Goal: Task Accomplishment & Management: Use online tool/utility

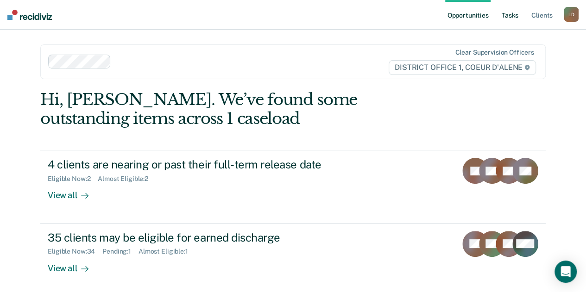
click at [512, 18] on link "Tasks" at bounding box center [509, 15] width 20 height 30
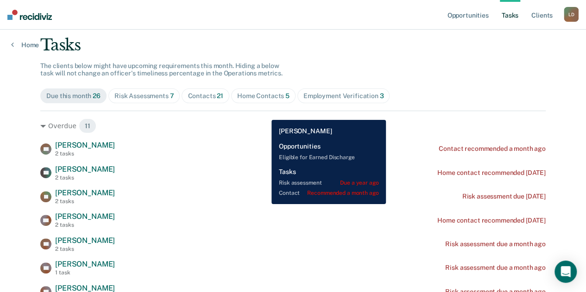
scroll to position [139, 0]
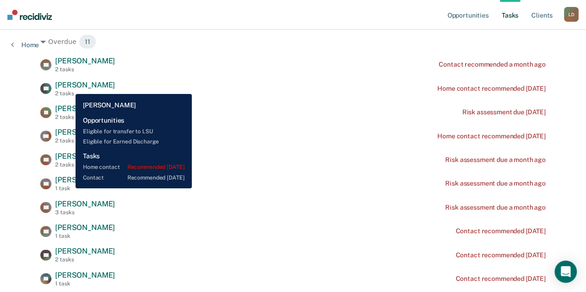
click at [69, 87] on span "[PERSON_NAME]" at bounding box center [85, 85] width 60 height 9
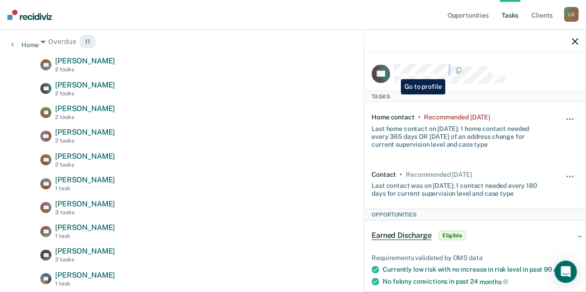
click at [393, 72] on div at bounding box center [485, 70] width 184 height 12
